Goal: Ask a question: Seek information or help from site administrators or community

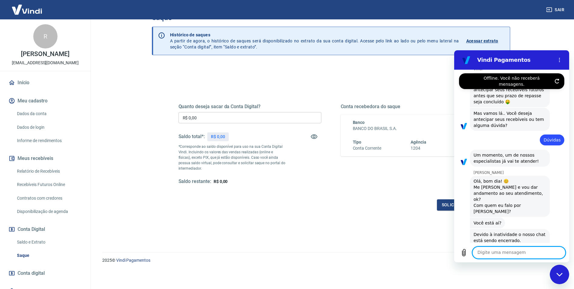
scroll to position [73, 0]
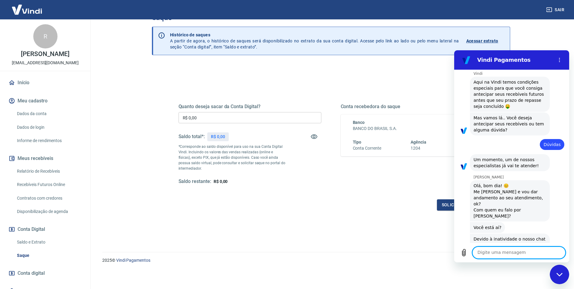
click at [495, 249] on textarea at bounding box center [518, 252] width 93 height 12
type textarea "sim"
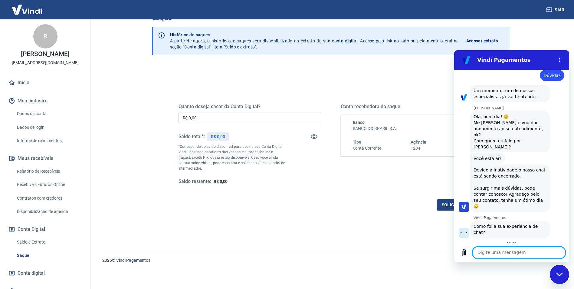
scroll to position [143, 0]
click at [323, 78] on div "Quanto deseja sacar da Conta Digital? R$ 0,00 ​ Saldo total*: R$ 0,00 *Correspo…" at bounding box center [331, 147] width 320 height 141
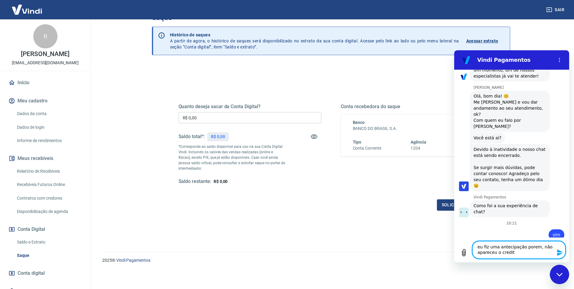
type textarea "eu fiz uma antecipação porem, não apareceu o credito"
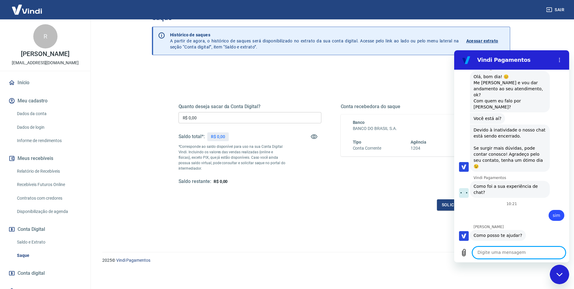
scroll to position [183, 0]
type textarea "eu fiz antecipação 22/9 e 23/9"
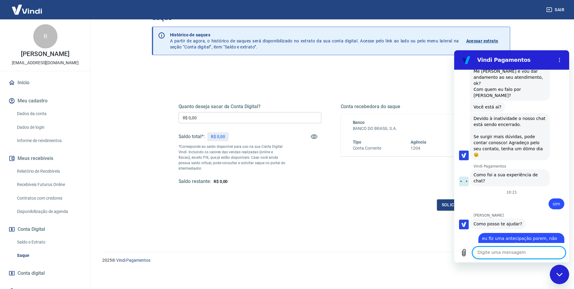
scroll to position [195, 0]
click at [463, 252] on icon "Carregar arquivo" at bounding box center [463, 252] width 7 height 7
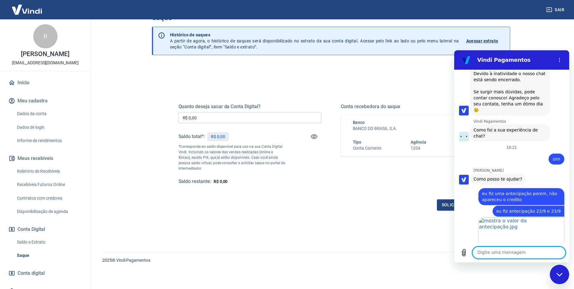
scroll to position [239, 0]
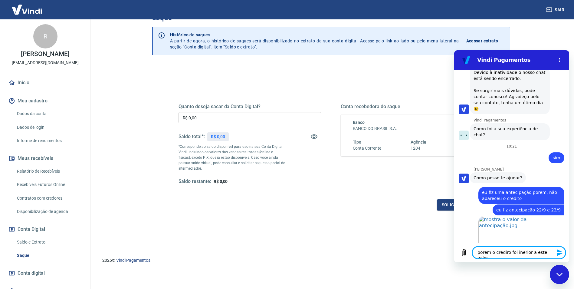
type textarea "porem o crediro foi inerior a este valor."
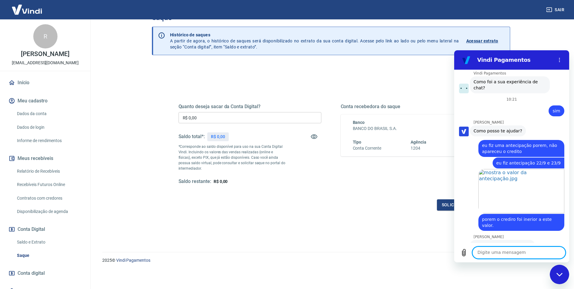
scroll to position [306, 0]
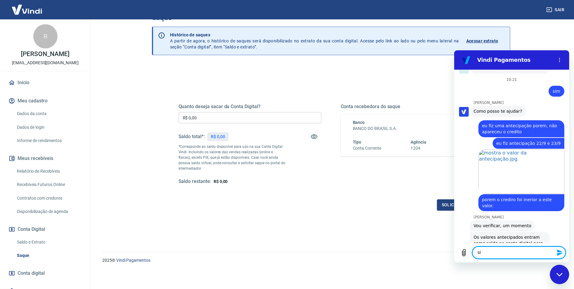
type textarea "sim"
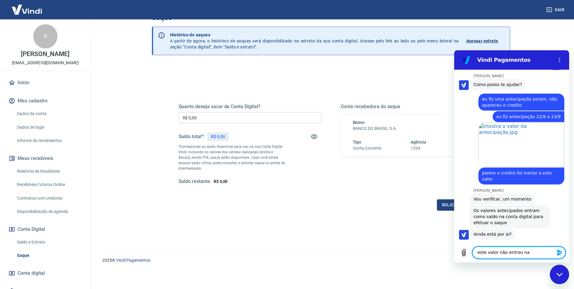
scroll to position [332, 0]
type textarea "este valor não entrou na nossa conta"
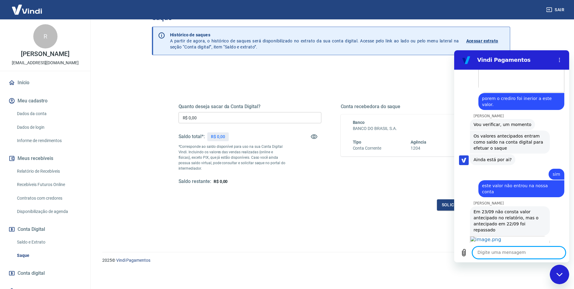
scroll to position [409, 0]
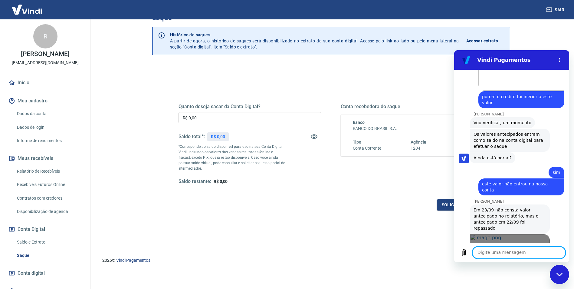
click at [500, 234] on link "Abrir em [GEOGRAPHIC_DATA]" at bounding box center [510, 256] width 80 height 44
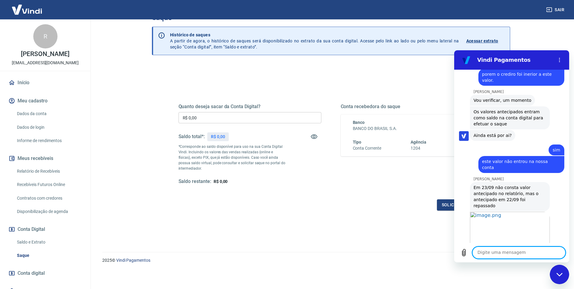
scroll to position [432, 0]
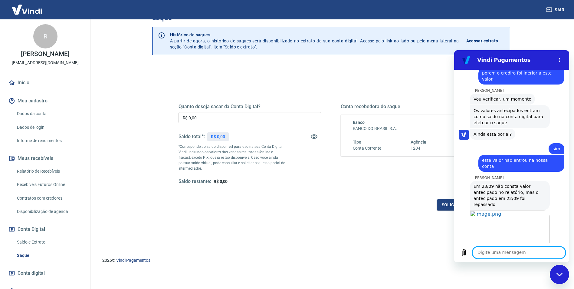
click at [504, 249] on textarea at bounding box center [518, 252] width 93 height 12
type textarea "e"
type textarea "não esta claro, pq ocorreu compra por pix em nosso site"
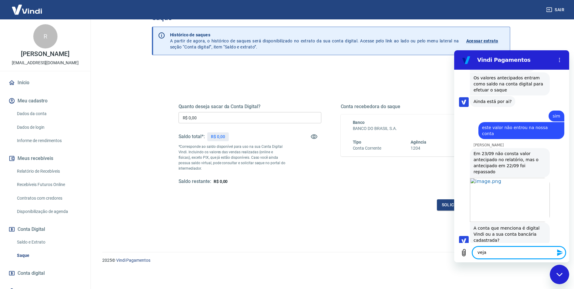
scroll to position [465, 0]
type textarea "v"
type textarea "não entedi"
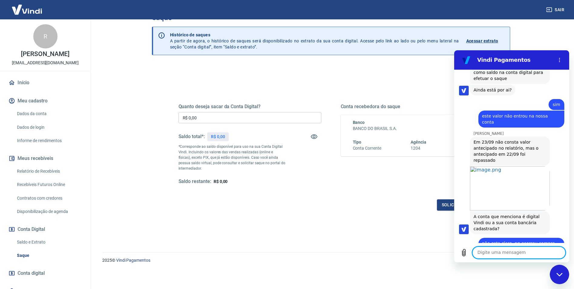
scroll to position [476, 0]
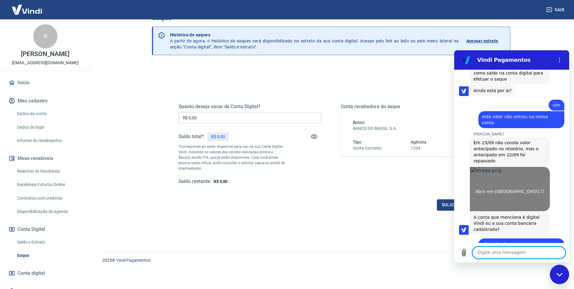
click at [513, 167] on link "Abrir em [GEOGRAPHIC_DATA]" at bounding box center [510, 189] width 80 height 44
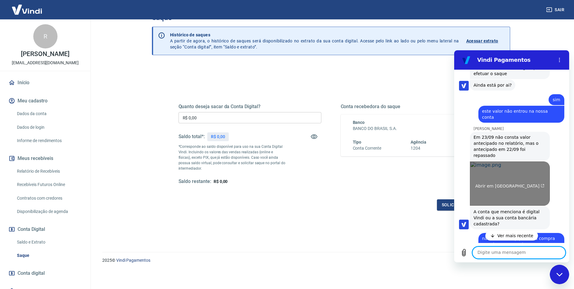
scroll to position [515, 0]
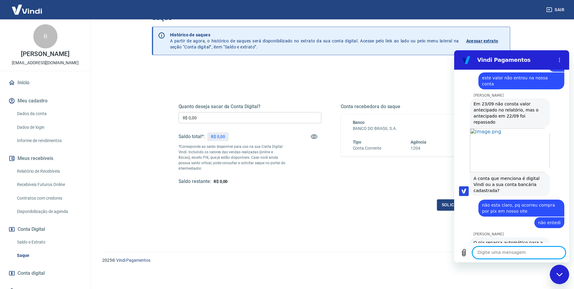
click at [512, 253] on textarea at bounding box center [518, 252] width 93 height 12
type textarea "A"
type textarea "os lançamentos não são claros."
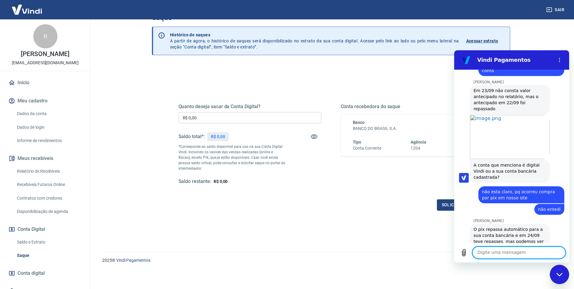
scroll to position [529, 0]
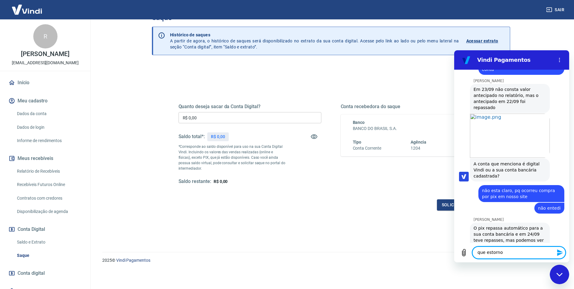
type textarea "que estorno?"
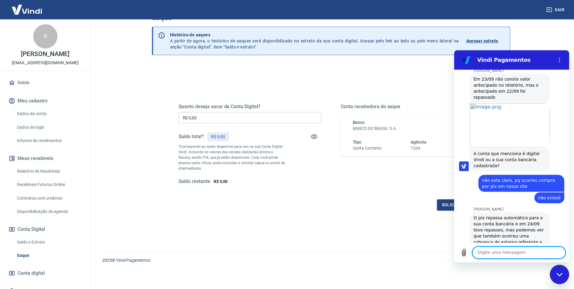
scroll to position [541, 0]
drag, startPoint x: 484, startPoint y: 251, endPoint x: 489, endPoint y: 255, distance: 6.5
click at [489, 255] on textarea at bounding box center [518, 252] width 93 height 12
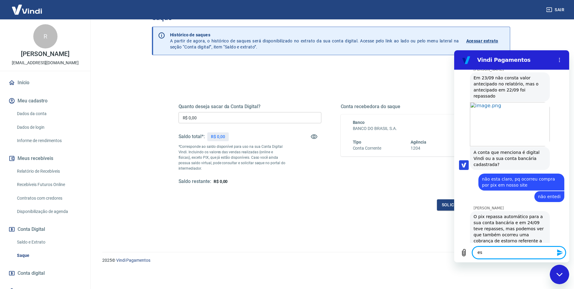
type textarea "e"
paste textarea "Valor R$ 1.291,00 C"
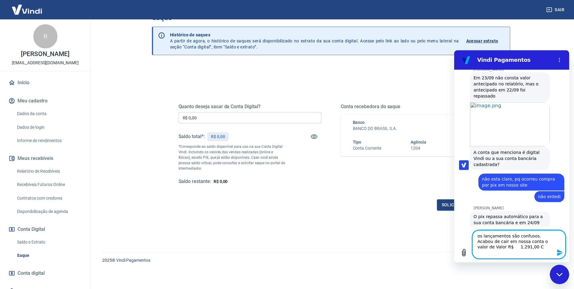
type textarea "os lançamentos são confusos. Acabou de cair em nossa conta o valor de Valor R$ …"
click at [557, 251] on icon "Enviar mensagem" at bounding box center [560, 252] width 7 height 7
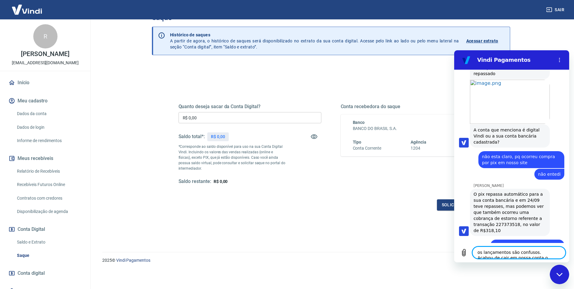
scroll to position [564, 0]
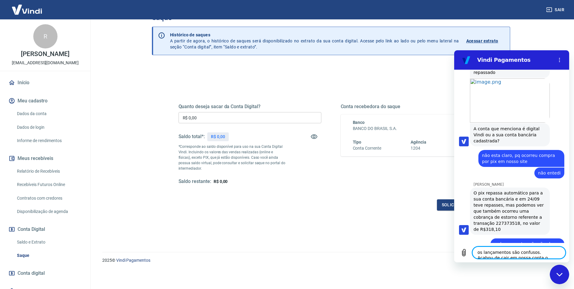
click at [514, 252] on textarea "os lançamentos são confusos. Acabou de cair em nossa conta o valor de Valor R$ …" at bounding box center [518, 252] width 93 height 12
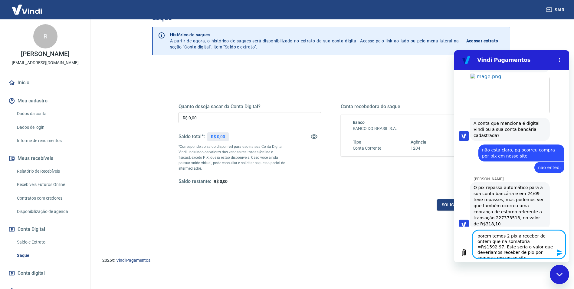
type textarea "porem temos 2 pix a receber de ontem que na somatoria =R$1592,97. Este seria o …"
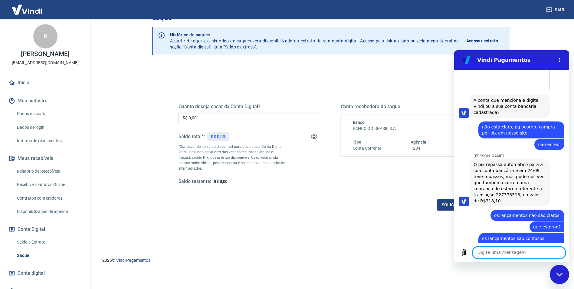
scroll to position [594, 0]
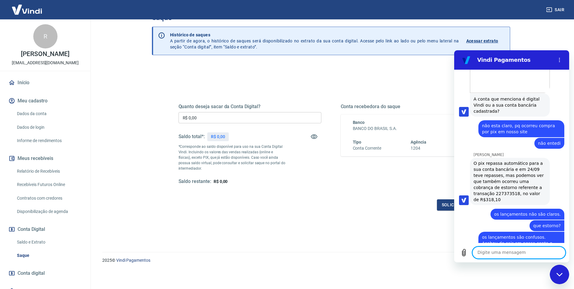
click at [55, 172] on link "Relatório de Recebíveis" at bounding box center [49, 171] width 69 height 12
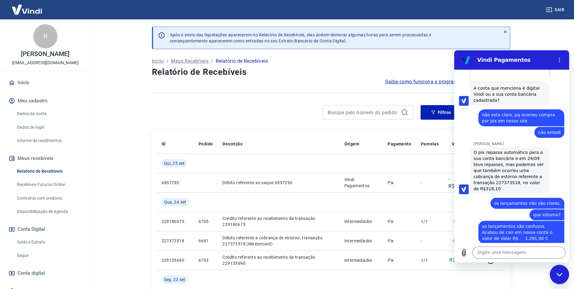
click at [415, 57] on div "Início / Meus Recebíveis / Relatório de Recebíveis" at bounding box center [331, 61] width 358 height 10
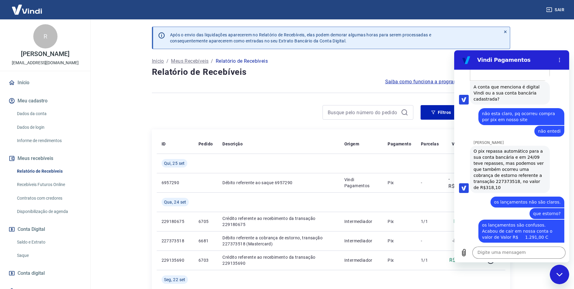
scroll to position [606, 0]
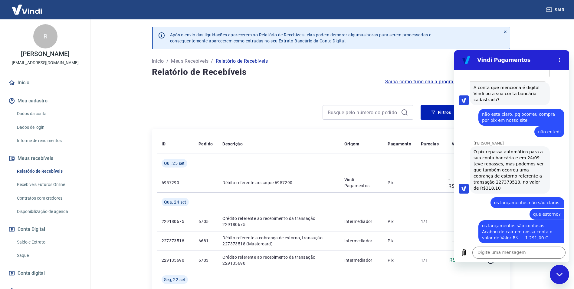
click at [415, 57] on div "Início / Meus Recebíveis / Relatório de Recebíveis" at bounding box center [331, 61] width 358 height 10
click at [538, 39] on main "Após o envio das liquidações aparecerem no Relatório de Recebíveis, elas podem …" at bounding box center [331, 153] width 486 height 269
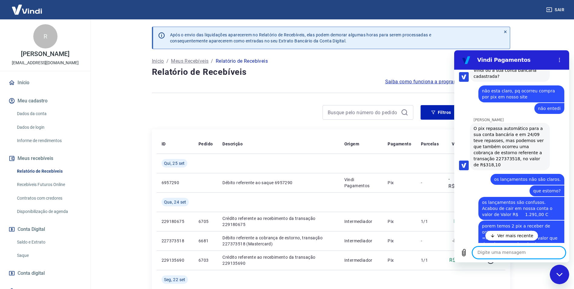
scroll to position [677, 0]
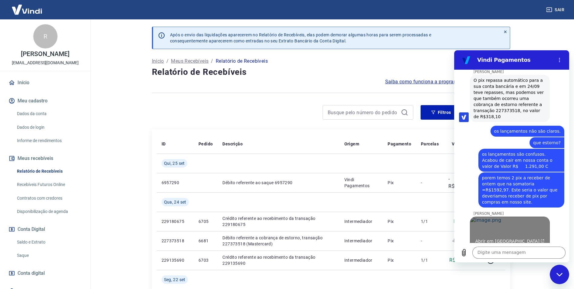
click at [497, 216] on link "Abrir em [GEOGRAPHIC_DATA]" at bounding box center [510, 238] width 80 height 44
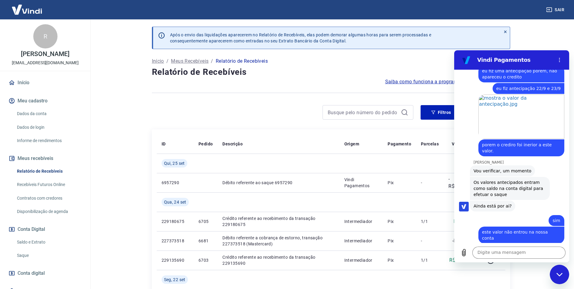
scroll to position [344, 0]
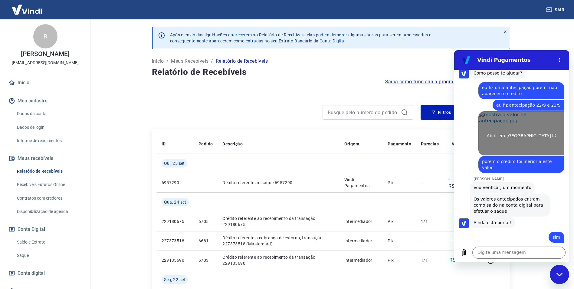
click at [530, 111] on link "Abrir em [GEOGRAPHIC_DATA]" at bounding box center [521, 133] width 86 height 44
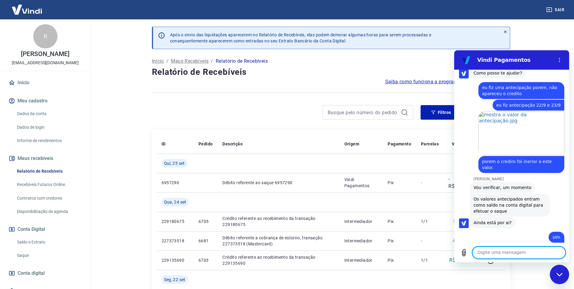
paste textarea "m"
type textarea "mas o valor dde R$3188,60 não apareceu na conta digital"
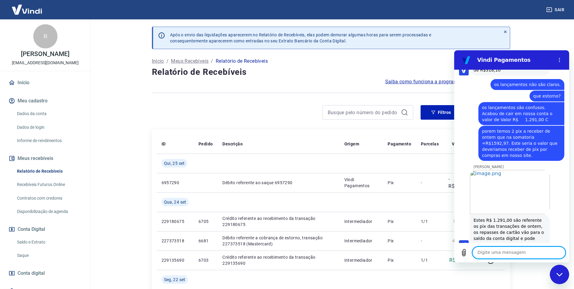
scroll to position [735, 0]
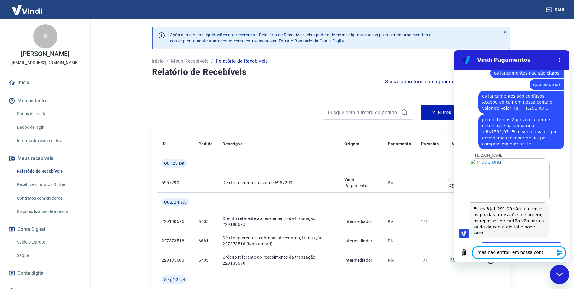
type textarea "mas não entrou em nossa conta"
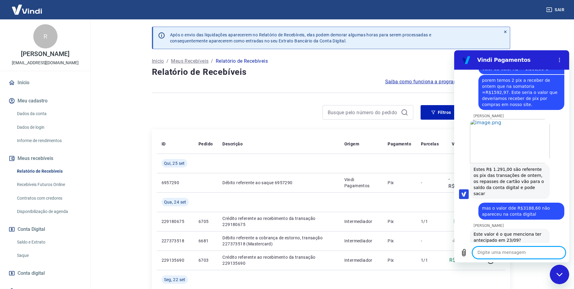
scroll to position [776, 0]
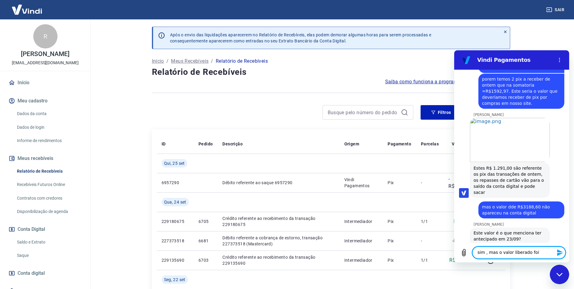
type textarea "sim , mas o valor liberado foi:"
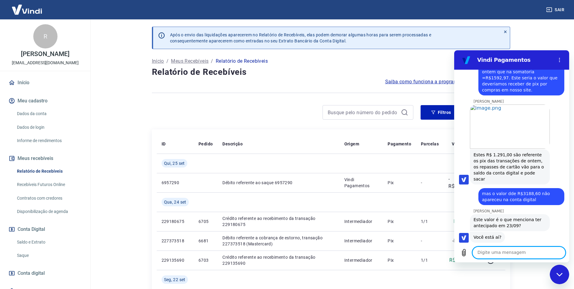
scroll to position [790, 0]
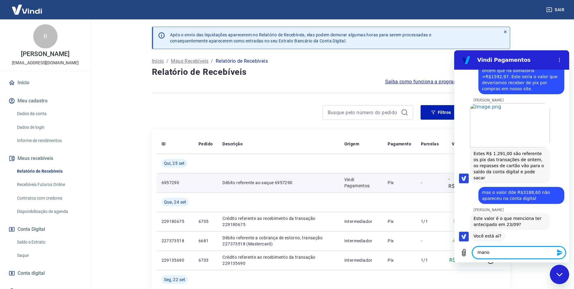
type textarea "manor"
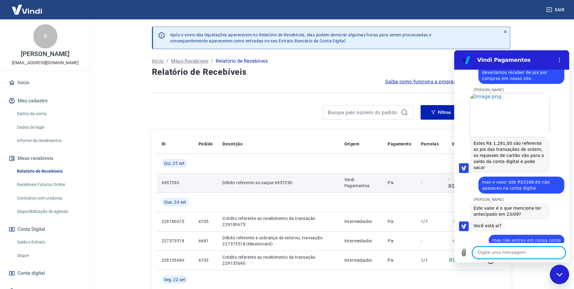
scroll to position [802, 0]
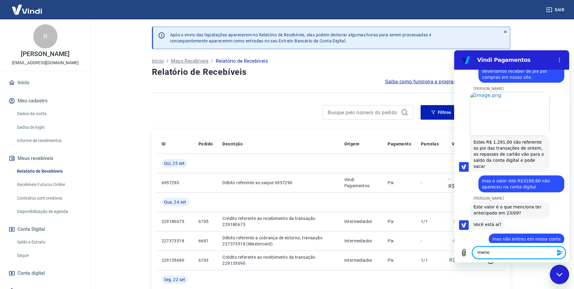
type textarea "menor"
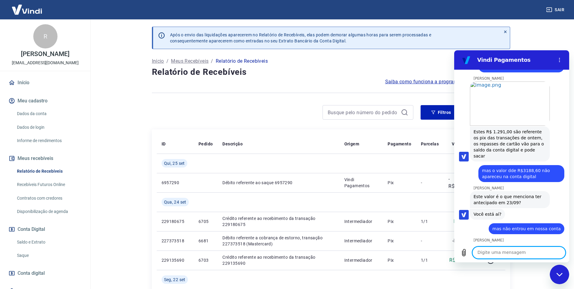
scroll to position [813, 0]
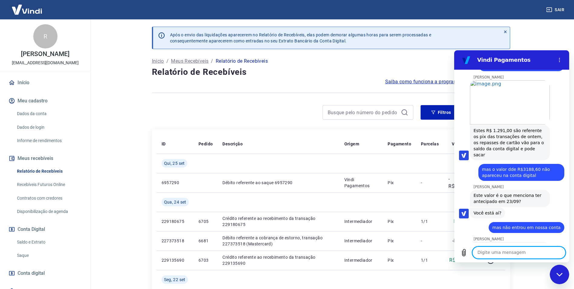
paste textarea "2.106,60 C"
click at [477, 252] on textarea "2.106,60 C" at bounding box center [518, 252] width 93 height 12
type textarea "R$2.106,60 C"
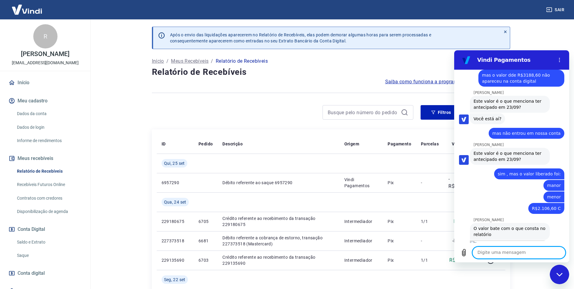
scroll to position [913, 0]
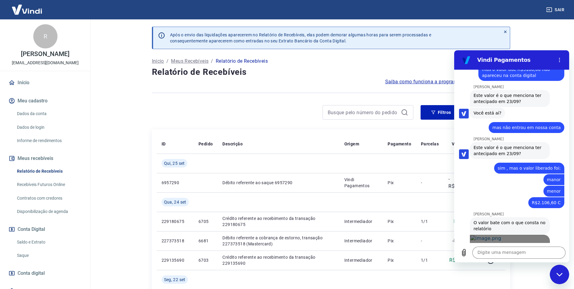
click at [524, 235] on link "Abrir em [GEOGRAPHIC_DATA]" at bounding box center [510, 257] width 80 height 44
click at [510, 251] on textarea at bounding box center [518, 252] width 93 height 12
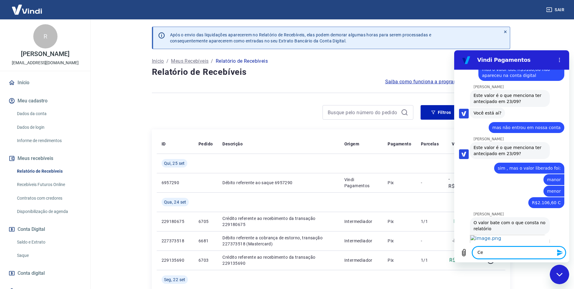
type textarea "C"
type textarea "d"
type textarea "complicado esta comunicação"
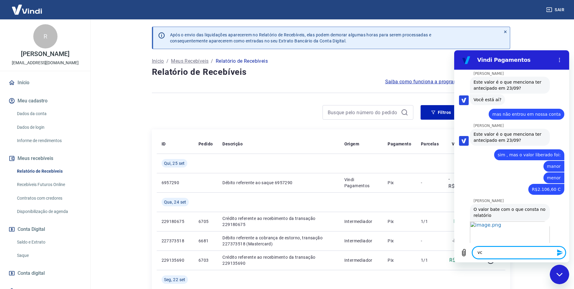
scroll to position [928, 0]
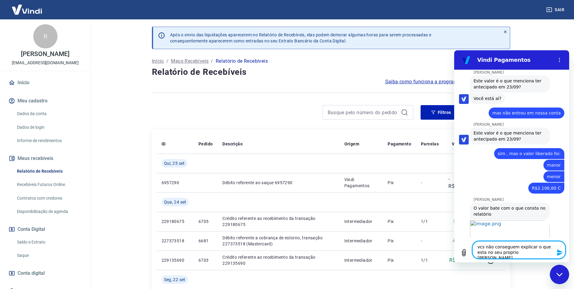
type textarea "vcs não conseguem explicar o que esta no seu proprio painel"
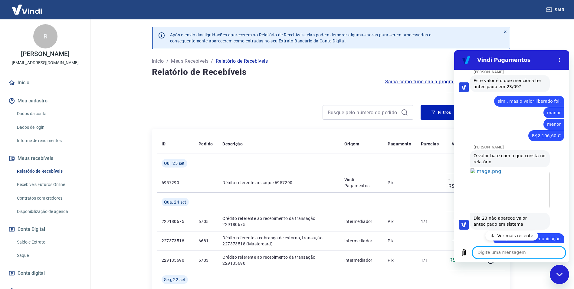
scroll to position [980, 0]
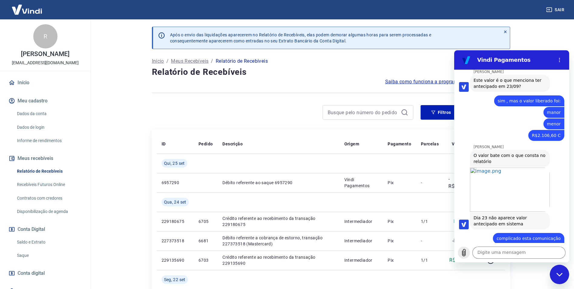
click at [463, 252] on icon "Carregar arquivo" at bounding box center [463, 252] width 3 height 7
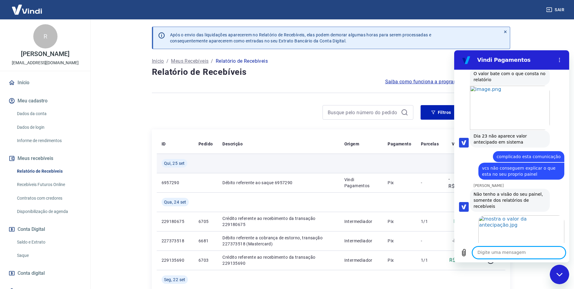
scroll to position [1063, 0]
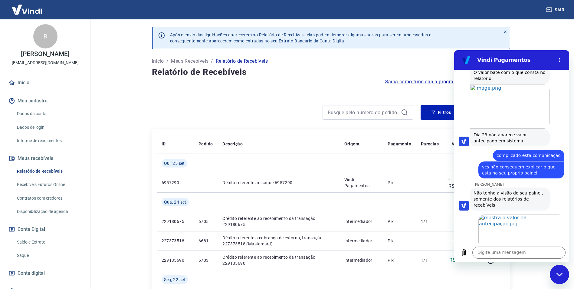
click at [45, 172] on link "Relatório de Recebíveis" at bounding box center [49, 171] width 69 height 12
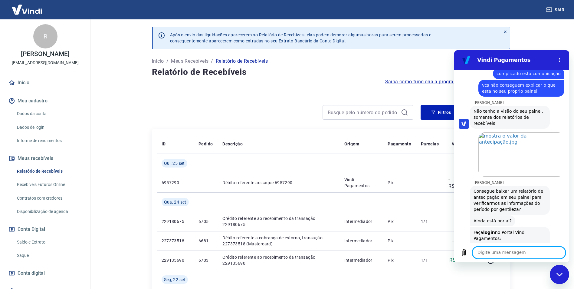
scroll to position [1146, 0]
click at [60, 172] on link "Relatório de Recebíveis" at bounding box center [49, 171] width 69 height 12
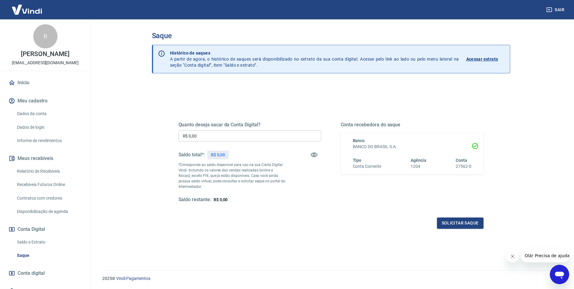
click at [60, 169] on link "Relatório de Recebíveis" at bounding box center [49, 171] width 69 height 12
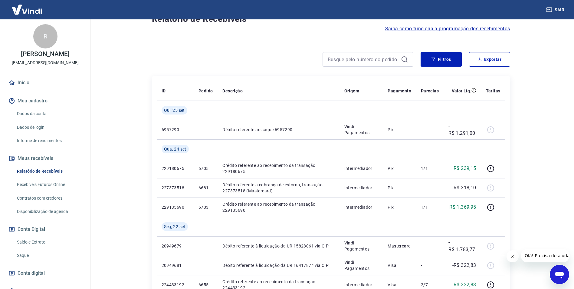
scroll to position [61, 0]
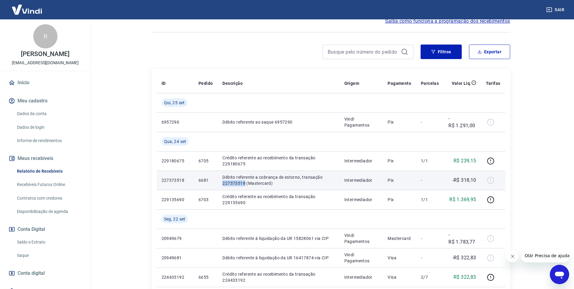
drag, startPoint x: 222, startPoint y: 183, endPoint x: 244, endPoint y: 185, distance: 22.7
click at [244, 185] on td "Débito referente a cobrança de estorno, transação 227373518 (Mastercard)" at bounding box center [279, 179] width 122 height 19
copy p "227373518"
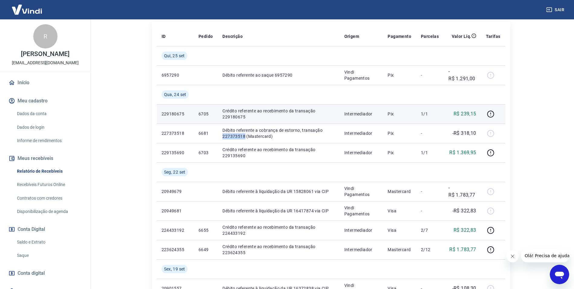
scroll to position [121, 0]
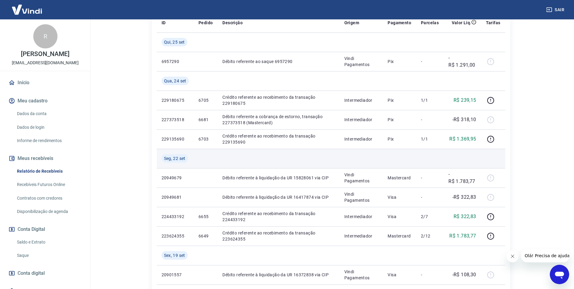
click at [262, 159] on td at bounding box center [279, 158] width 122 height 19
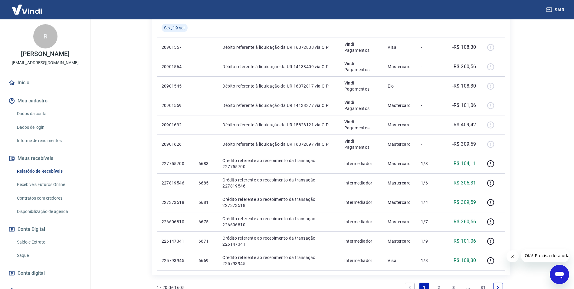
scroll to position [363, 0]
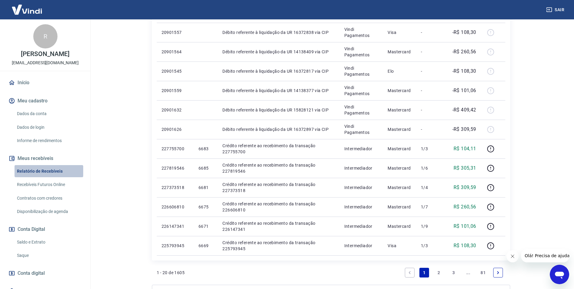
click at [51, 173] on link "Relatório de Recebíveis" at bounding box center [49, 171] width 69 height 12
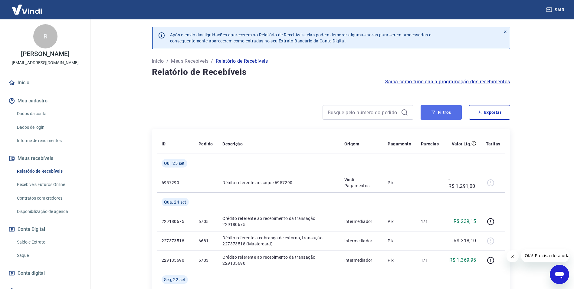
click at [443, 110] on button "Filtros" at bounding box center [441, 112] width 41 height 15
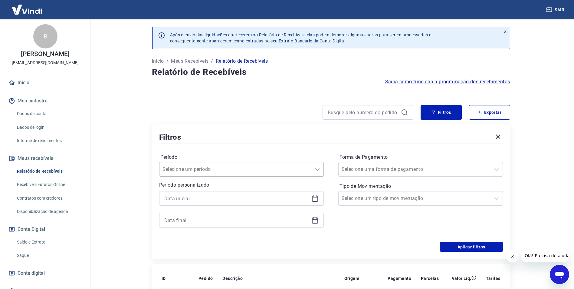
click at [317, 170] on icon at bounding box center [317, 169] width 7 height 7
click at [257, 229] on div "Últimos 15 dias" at bounding box center [241, 230] width 165 height 12
click at [313, 198] on icon at bounding box center [315, 197] width 6 height 1
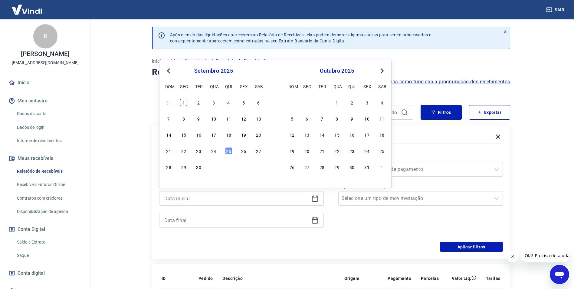
click at [185, 105] on div "1" at bounding box center [183, 102] width 7 height 7
type input "01/09/2025"
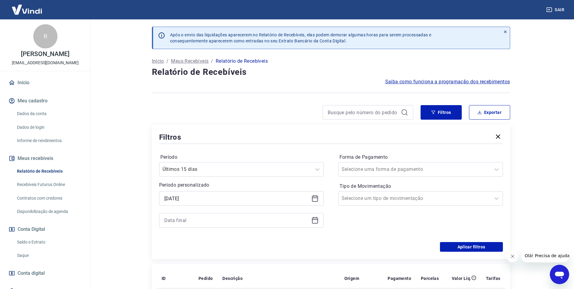
click at [315, 222] on icon at bounding box center [314, 219] width 7 height 7
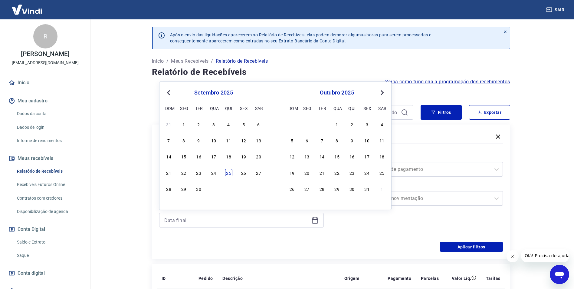
click at [226, 172] on div "25" at bounding box center [228, 172] width 7 height 7
type input "25/09/2025"
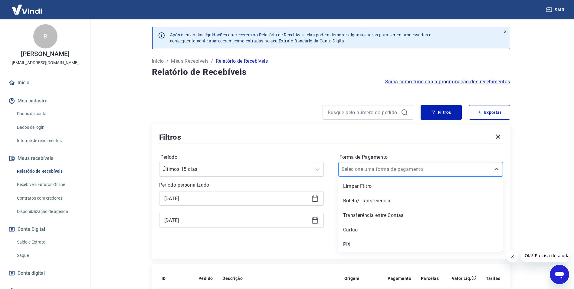
click at [374, 170] on input "Forma de Pagamento" at bounding box center [372, 169] width 61 height 7
click at [528, 185] on main "Após o envio das liquidações aparecerem no Relatório de Recebíveis, elas podem …" at bounding box center [331, 153] width 486 height 269
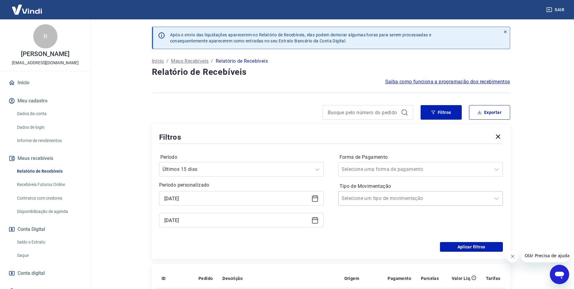
click at [489, 200] on div "Selecione um tipo de movimentação" at bounding box center [415, 198] width 152 height 11
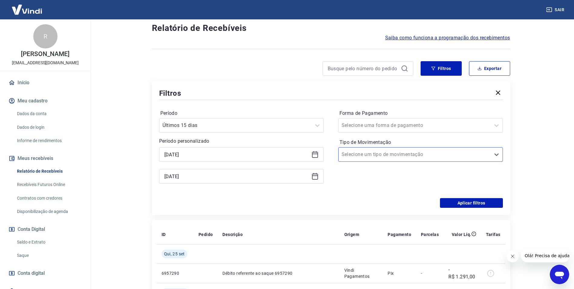
scroll to position [30, 0]
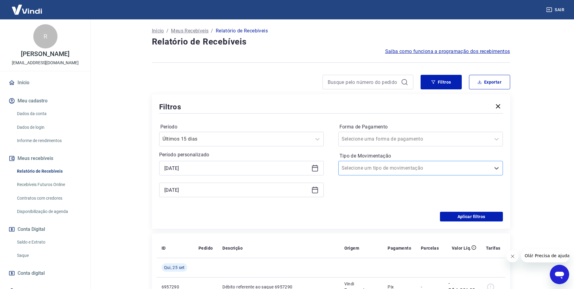
click at [470, 172] on div "Selecione um tipo de movimentação" at bounding box center [415, 168] width 152 height 11
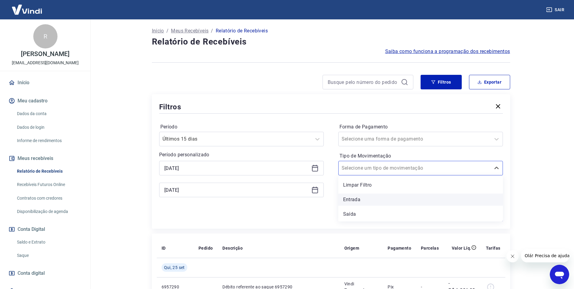
click at [452, 199] on div "Entrada" at bounding box center [420, 199] width 165 height 12
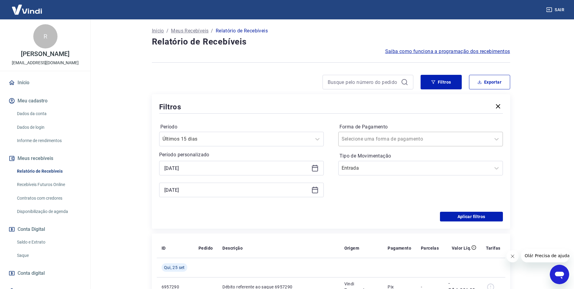
click at [442, 141] on div at bounding box center [415, 139] width 146 height 8
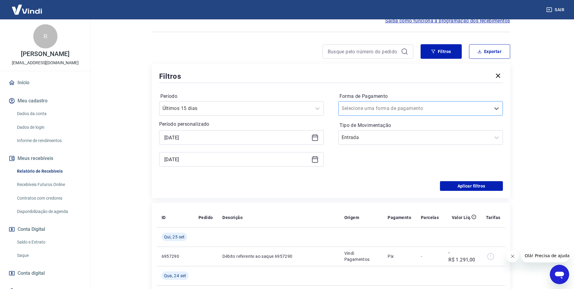
scroll to position [61, 0]
click at [475, 188] on button "Aplicar filtros" at bounding box center [471, 186] width 63 height 10
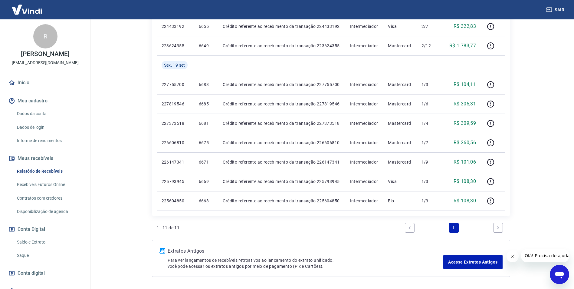
scroll to position [235, 0]
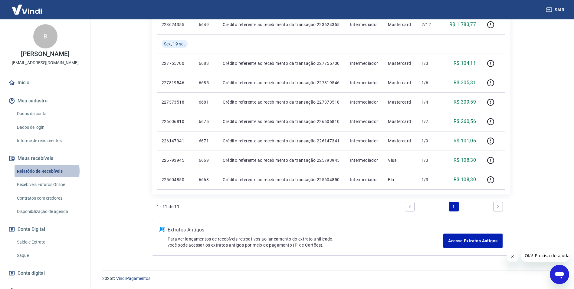
click at [39, 171] on link "Relatório de Recebíveis" at bounding box center [49, 171] width 69 height 12
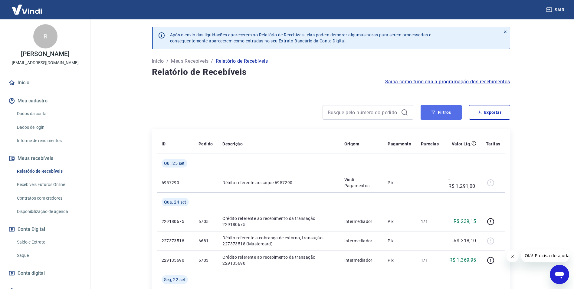
click at [454, 114] on button "Filtros" at bounding box center [441, 112] width 41 height 15
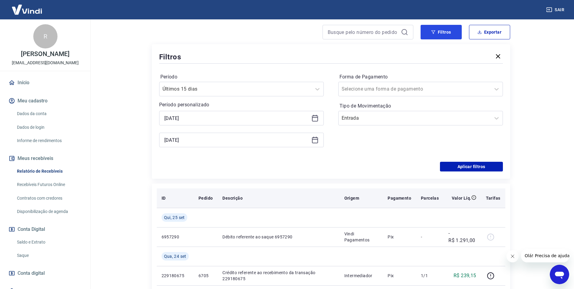
scroll to position [91, 0]
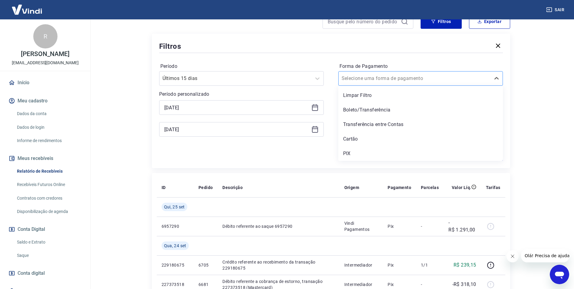
click at [422, 81] on div at bounding box center [415, 78] width 146 height 8
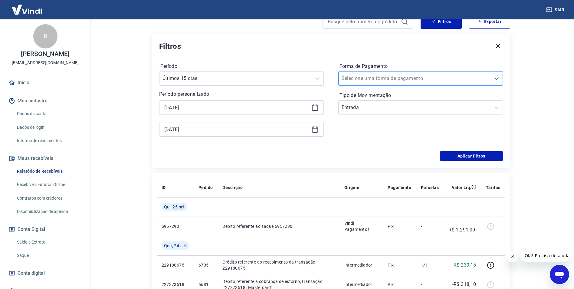
click at [422, 81] on div at bounding box center [415, 78] width 146 height 8
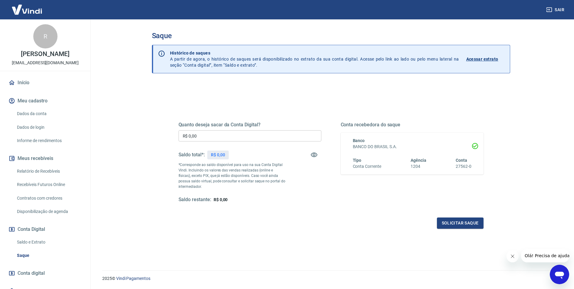
click at [55, 184] on link "Recebíveis Futuros Online" at bounding box center [49, 184] width 69 height 12
